Goal: Entertainment & Leisure: Consume media (video, audio)

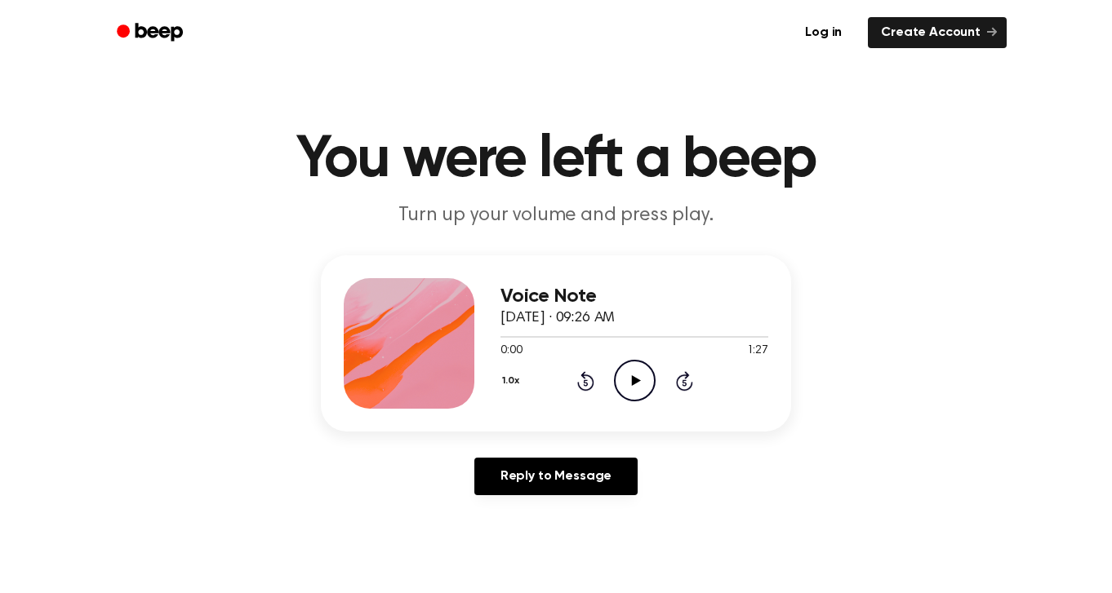
click at [639, 385] on icon "Play Audio" at bounding box center [635, 381] width 42 height 42
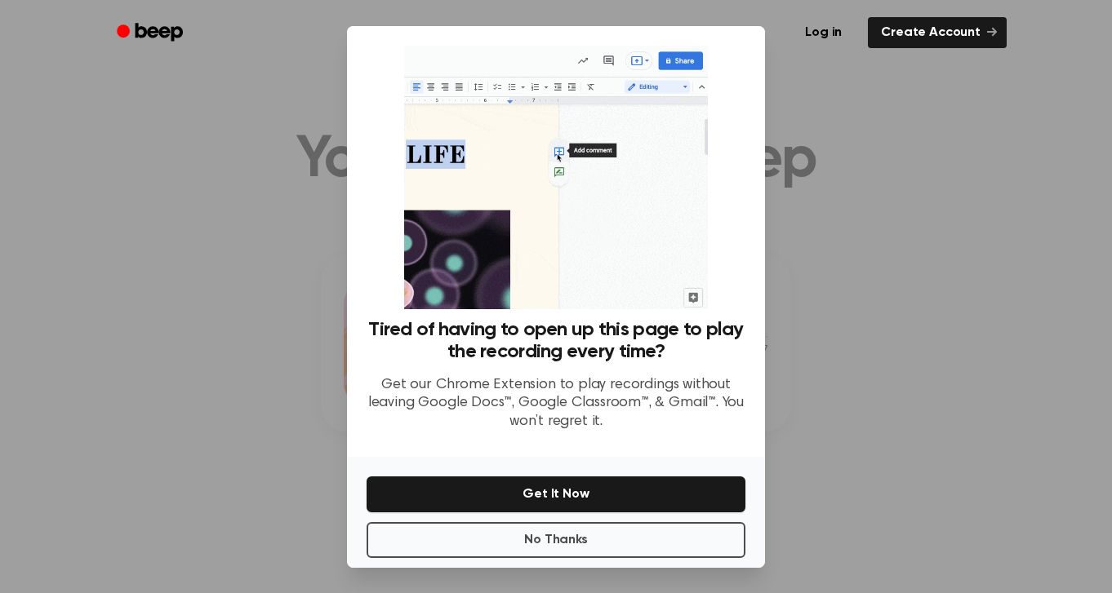
click at [570, 539] on button "No Thanks" at bounding box center [556, 540] width 379 height 36
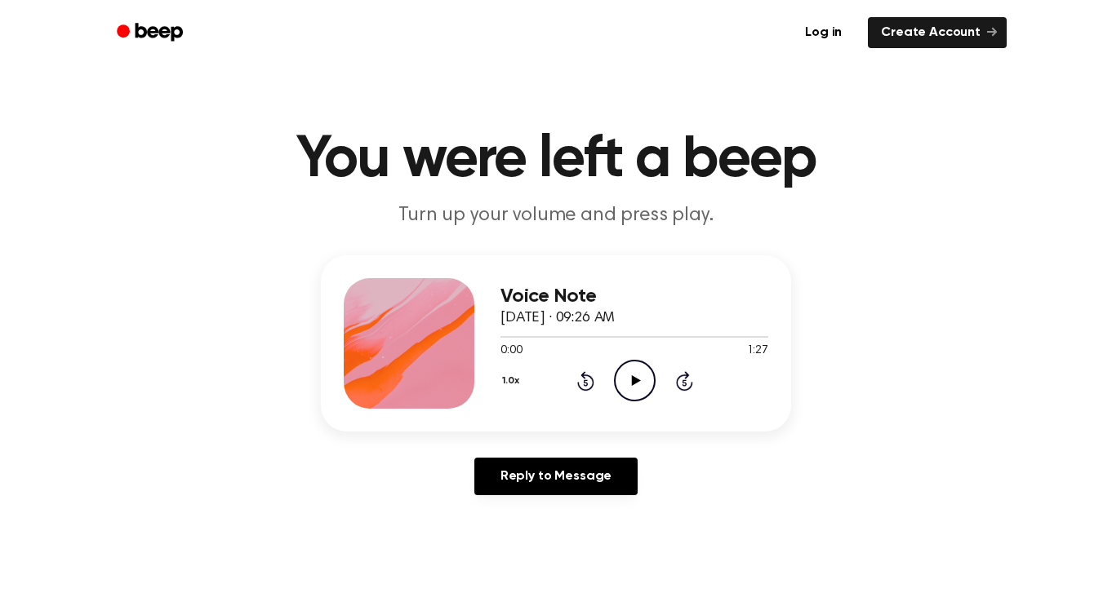
click at [637, 378] on icon "Play Audio" at bounding box center [635, 381] width 42 height 42
click at [647, 378] on icon "Play Audio" at bounding box center [635, 381] width 42 height 42
click at [634, 378] on icon at bounding box center [635, 381] width 9 height 11
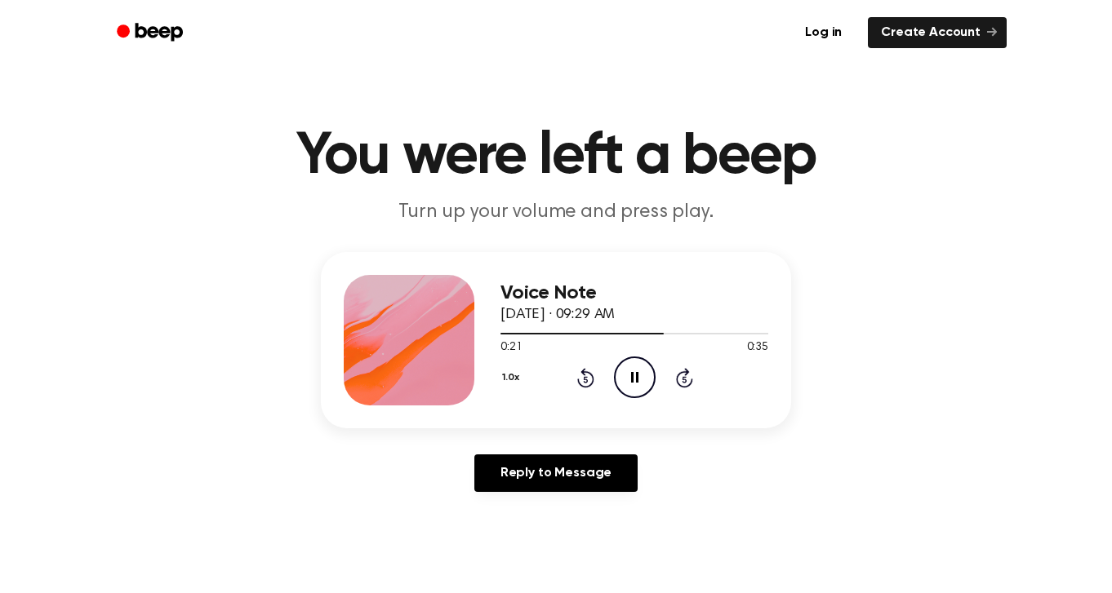
scroll to position [8, 0]
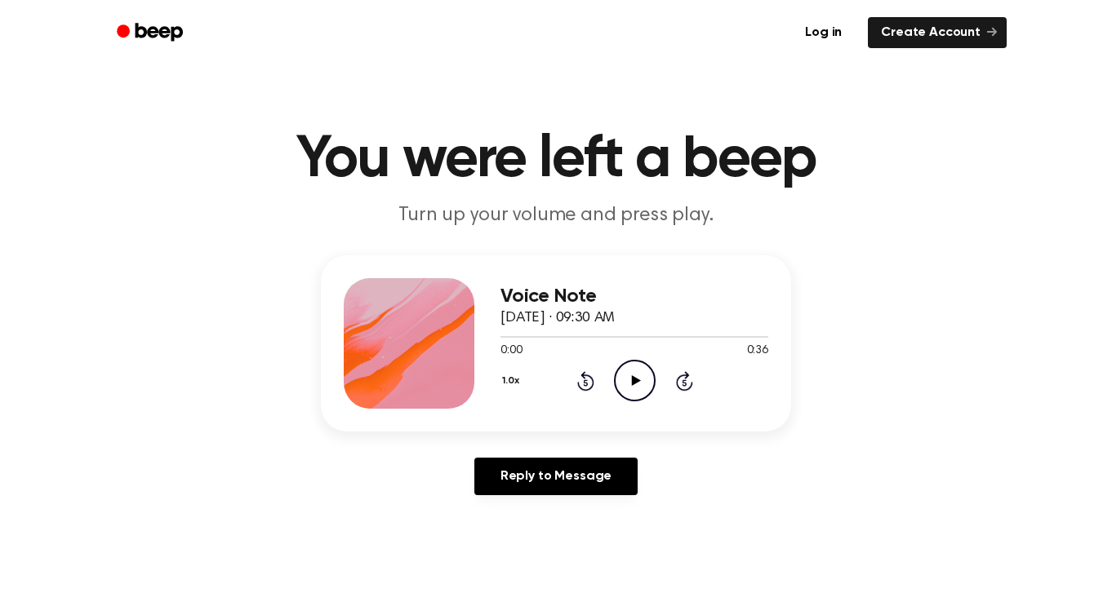
click at [630, 383] on icon "Play Audio" at bounding box center [635, 381] width 42 height 42
